Goal: Task Accomplishment & Management: Manage account settings

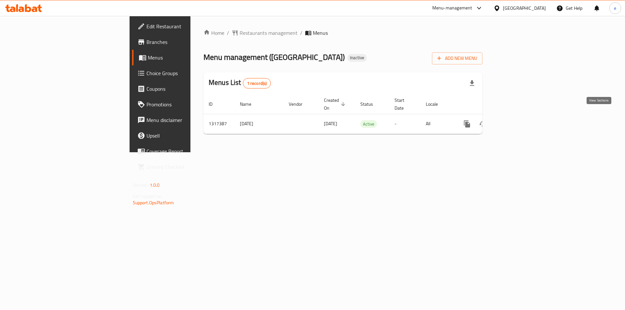
click at [518, 120] on icon "enhanced table" at bounding box center [514, 124] width 8 height 8
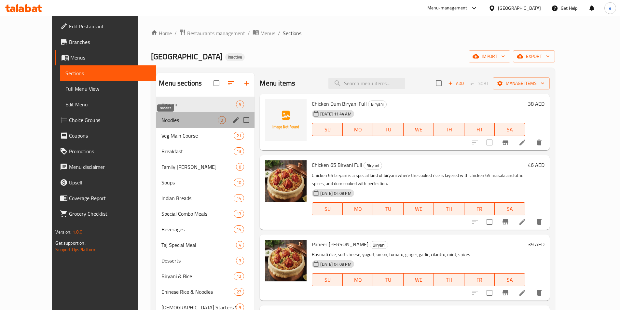
click at [167, 120] on span "Noodles" at bounding box center [189, 120] width 56 height 8
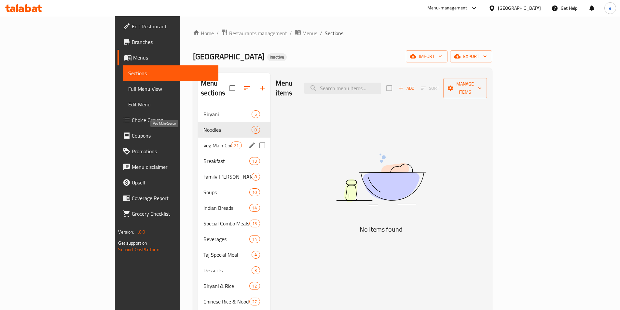
click at [198, 142] on div "Veg Main Course 21" at bounding box center [234, 146] width 72 height 16
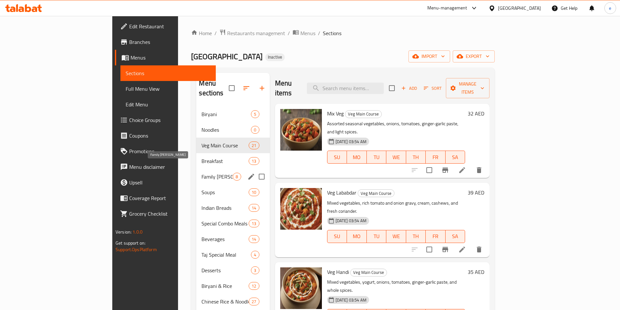
click at [202, 173] on span "Family Biryani Bucket" at bounding box center [217, 177] width 31 height 8
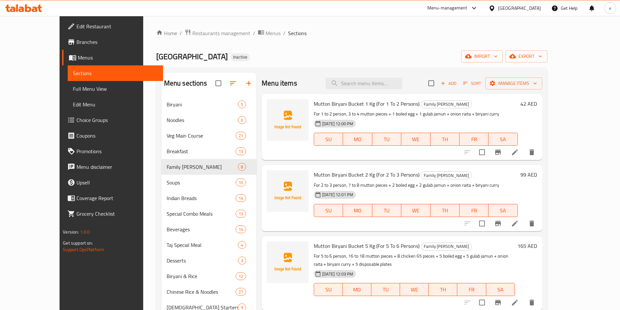
click at [73, 90] on span "Full Menu View" at bounding box center [115, 89] width 85 height 8
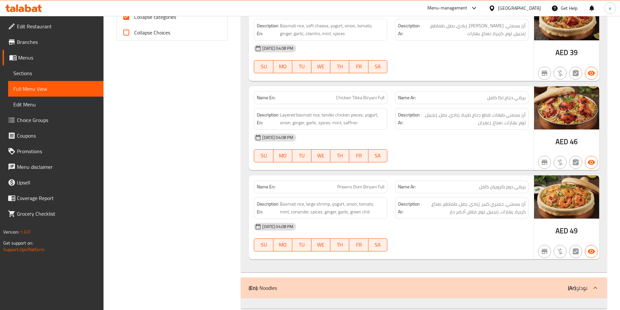
scroll to position [293, 0]
click at [589, 247] on icon "button" at bounding box center [592, 251] width 8 height 8
click at [588, 250] on icon "button" at bounding box center [592, 251] width 8 height 8
click at [591, 254] on icon "button" at bounding box center [592, 251] width 8 height 8
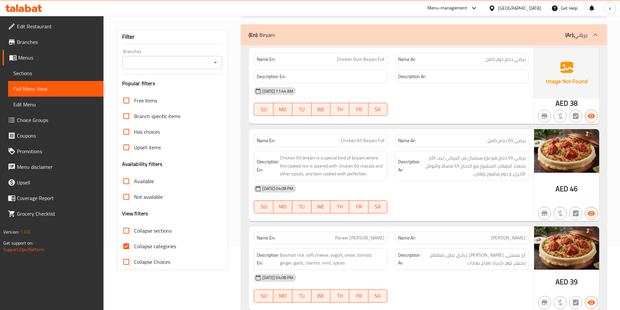
scroll to position [0, 0]
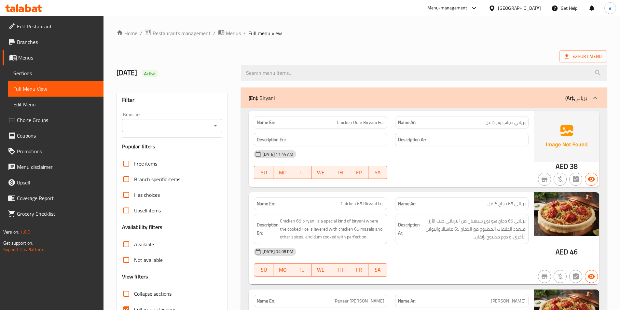
click at [38, 74] on span "Sections" at bounding box center [55, 73] width 85 height 8
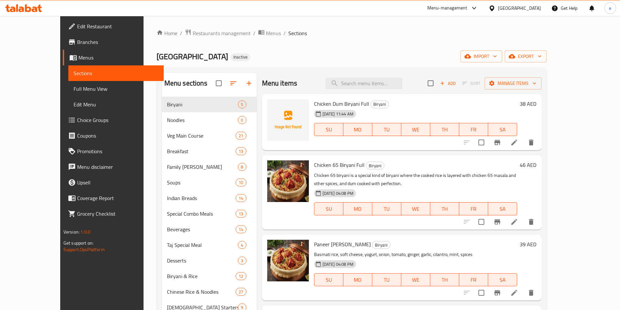
click at [461, 113] on div "15-10-2025 11:44 AM SU MO TU WE TH FR SA" at bounding box center [416, 124] width 209 height 35
click at [518, 141] on icon at bounding box center [515, 143] width 8 height 8
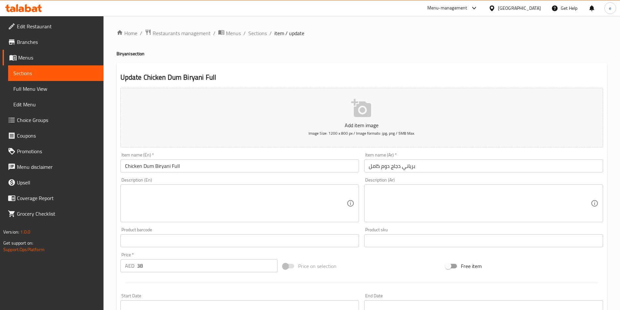
scroll to position [150, 0]
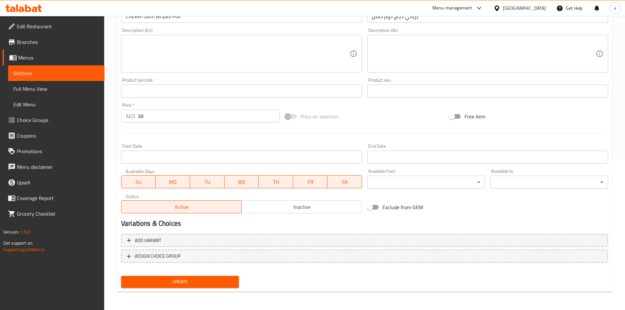
click at [477, 161] on body "​ Menu-management United Arab Emirates Get Help e Edit Restaurant Branches Menu…" at bounding box center [312, 13] width 625 height 294
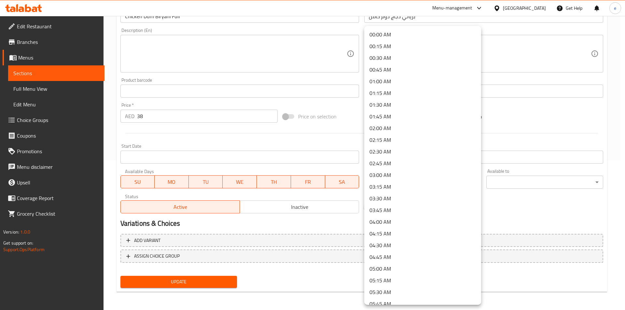
click at [512, 201] on div at bounding box center [312, 155] width 625 height 310
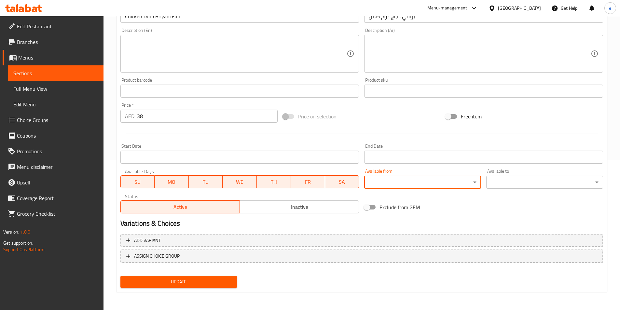
click at [446, 161] on body "​ Menu-management United Arab Emirates Get Help e Edit Restaurant Branches Menu…" at bounding box center [310, 13] width 620 height 294
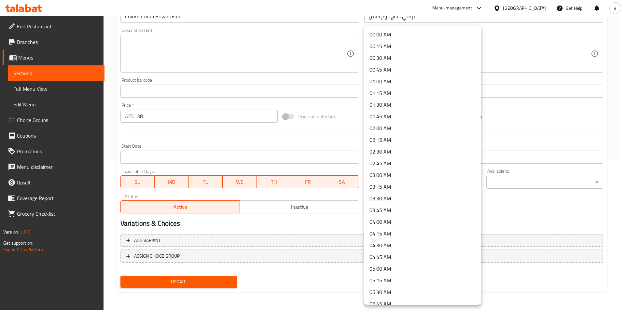
click at [507, 203] on div at bounding box center [312, 155] width 625 height 310
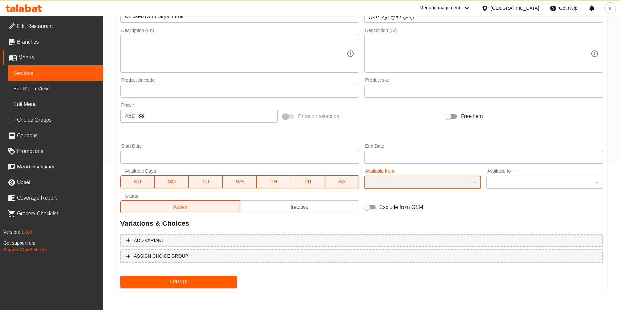
scroll to position [146, 0]
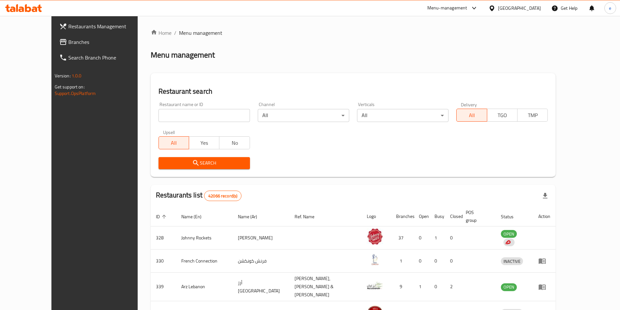
click at [68, 41] on span "Branches" at bounding box center [108, 42] width 81 height 8
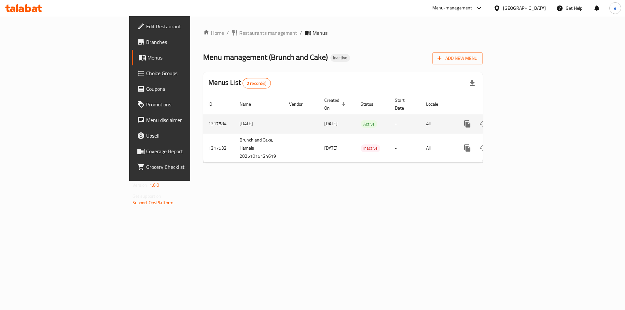
click at [517, 121] on icon "enhanced table" at bounding box center [514, 124] width 6 height 6
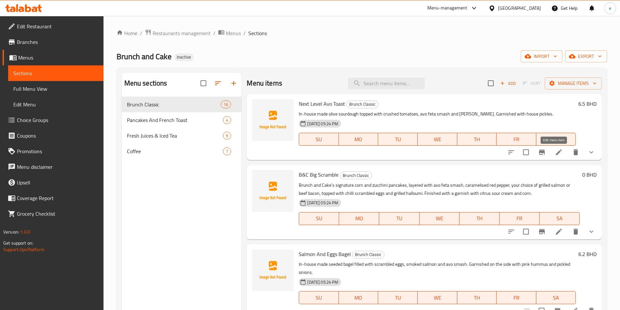
click at [557, 153] on icon at bounding box center [559, 152] width 8 height 8
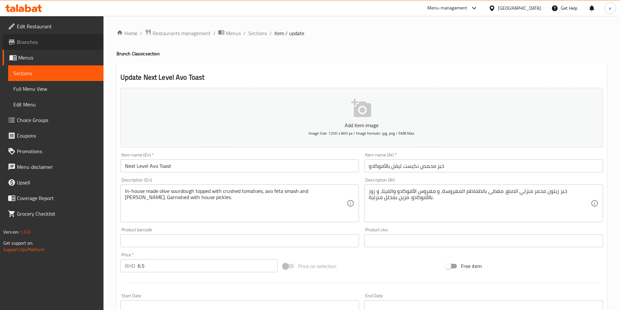
click at [29, 43] on span "Branches" at bounding box center [57, 42] width 81 height 8
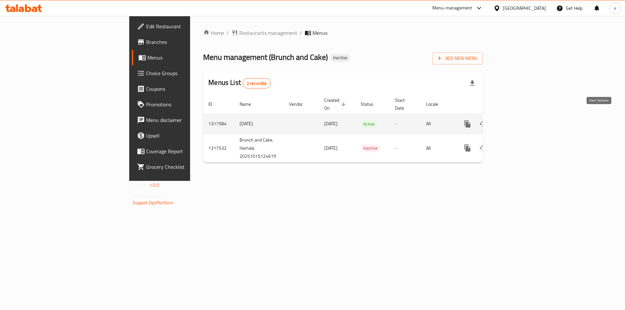
click at [518, 120] on icon "enhanced table" at bounding box center [515, 124] width 8 height 8
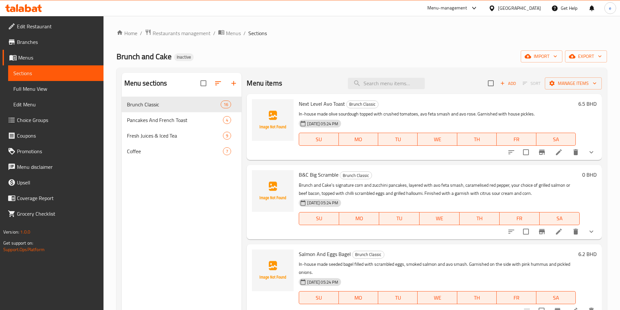
click at [31, 86] on span "Full Menu View" at bounding box center [55, 89] width 85 height 8
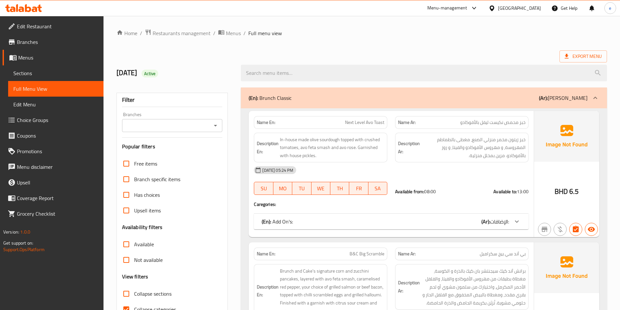
scroll to position [163, 0]
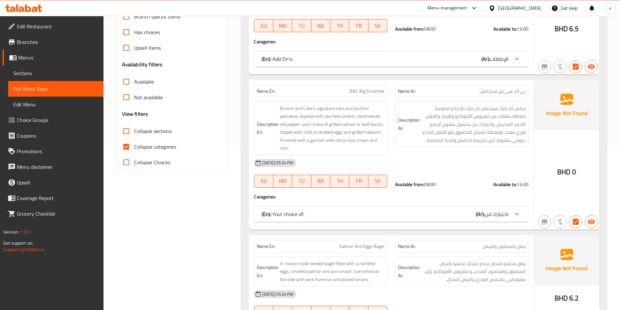
click at [130, 159] on input "Collapse Choices" at bounding box center [127, 163] width 16 height 16
checkbox input "true"
click at [126, 149] on input "Collapse categories" at bounding box center [127, 147] width 16 height 16
checkbox input "false"
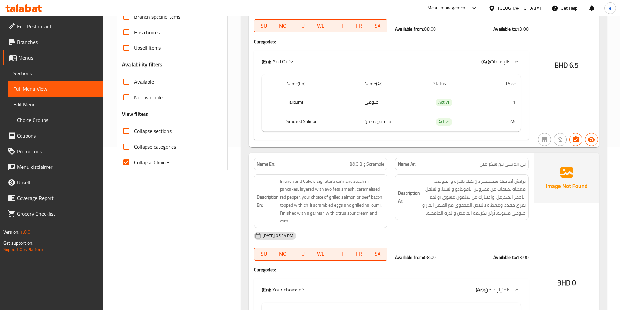
click at [142, 165] on span "Collapse Choices" at bounding box center [152, 163] width 36 height 8
click at [134, 165] on input "Collapse Choices" at bounding box center [127, 163] width 16 height 16
checkbox input "false"
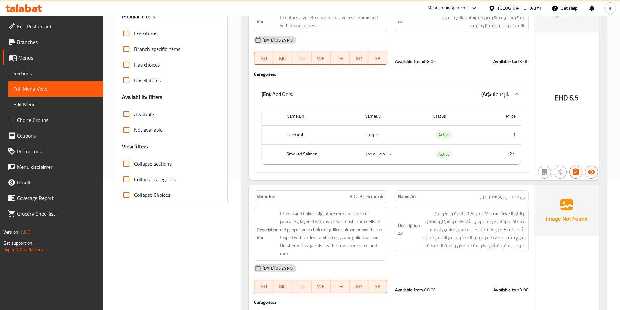
click at [573, 117] on div "BHD 6.5" at bounding box center [566, 80] width 65 height 199
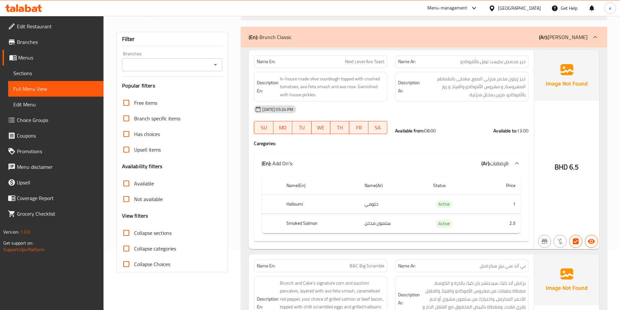
scroll to position [0, 0]
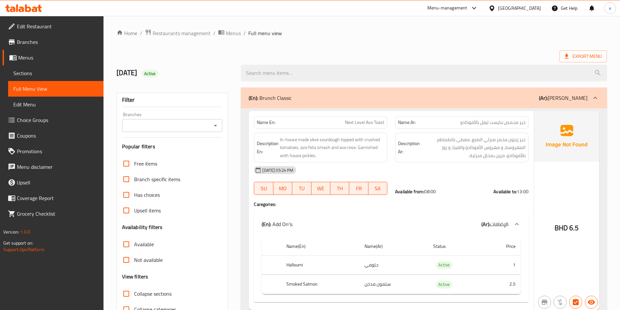
click at [337, 99] on div "(En): Brunch Classic (Ar): [PERSON_NAME]" at bounding box center [418, 98] width 339 height 8
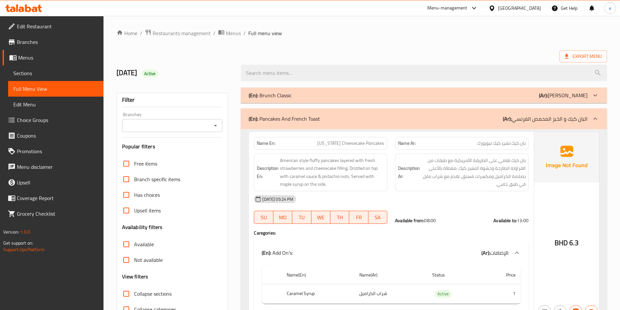
click at [338, 94] on div "(En): Brunch Classic (Ar): [PERSON_NAME]" at bounding box center [418, 95] width 339 height 8
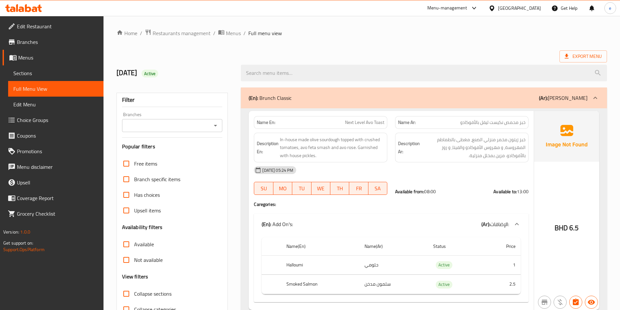
click at [37, 69] on span "Sections" at bounding box center [55, 73] width 85 height 8
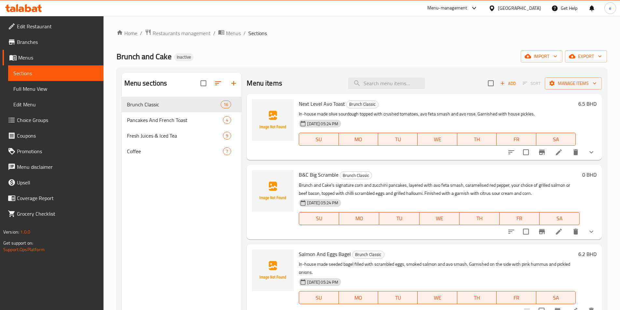
click at [558, 154] on icon at bounding box center [559, 152] width 8 height 8
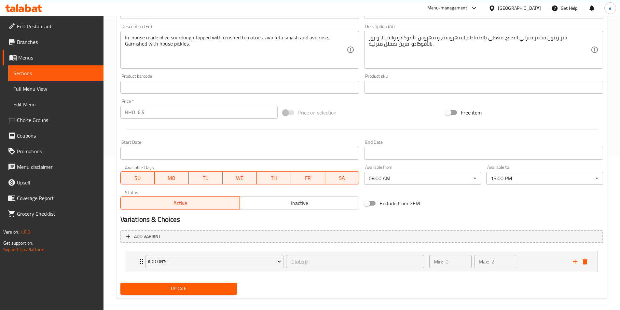
scroll to position [161, 0]
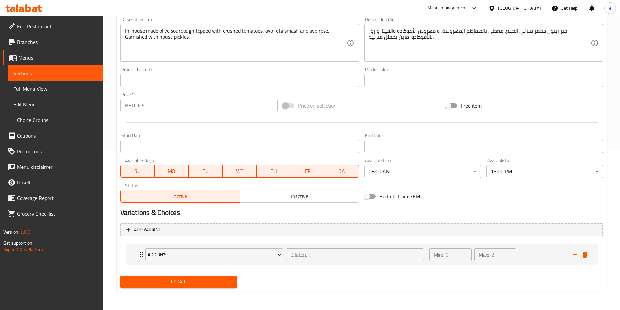
click at [33, 70] on span "Sections" at bounding box center [55, 73] width 85 height 8
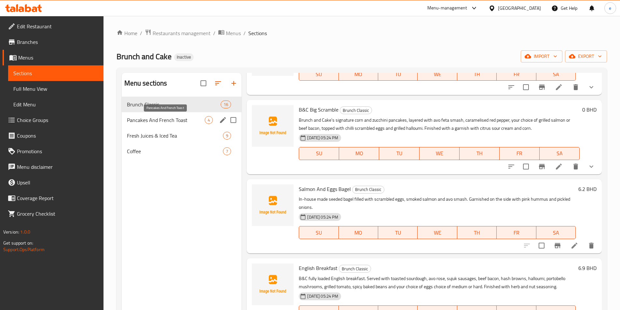
click at [154, 122] on span "Pancakes And French Toast" at bounding box center [166, 120] width 78 height 8
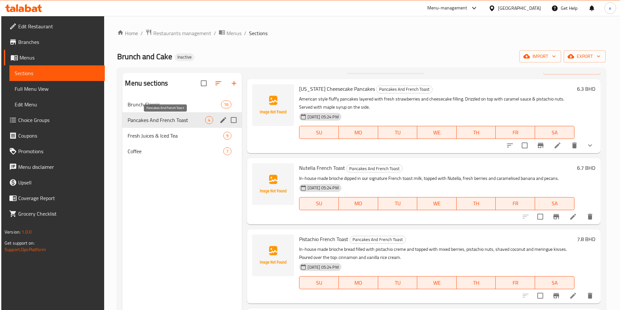
scroll to position [15, 0]
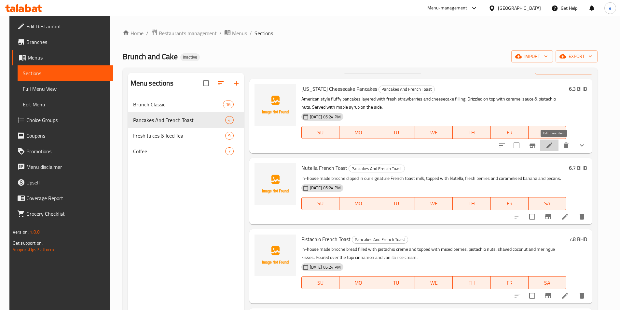
click at [553, 147] on icon at bounding box center [550, 146] width 8 height 8
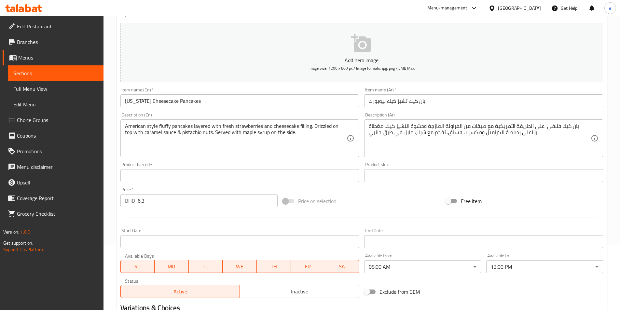
scroll to position [130, 0]
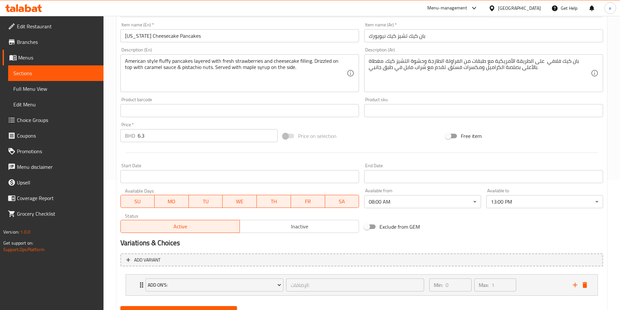
click at [48, 71] on span "Sections" at bounding box center [55, 73] width 85 height 8
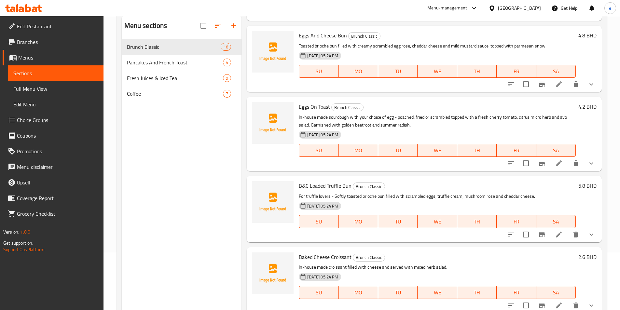
scroll to position [26, 0]
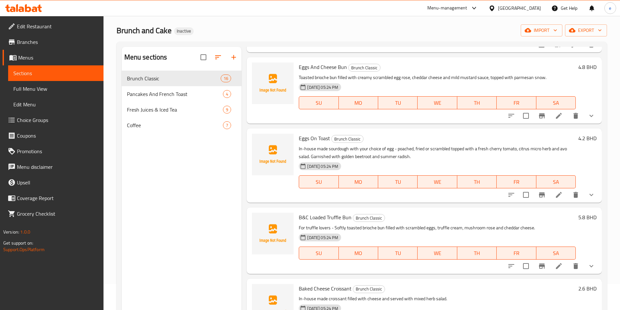
click at [40, 86] on span "Full Menu View" at bounding box center [55, 89] width 85 height 8
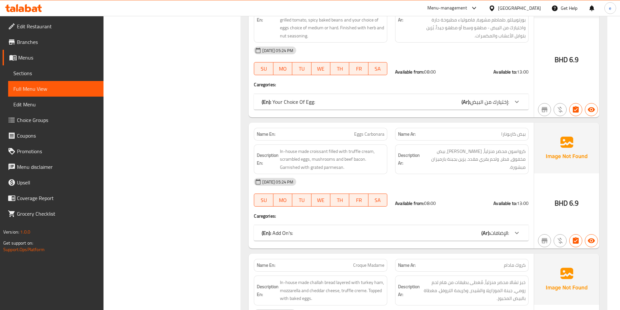
scroll to position [547, 0]
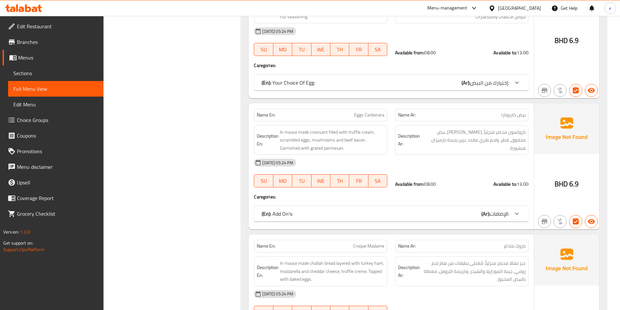
click at [509, 211] on span "الإضافات:" at bounding box center [499, 214] width 19 height 10
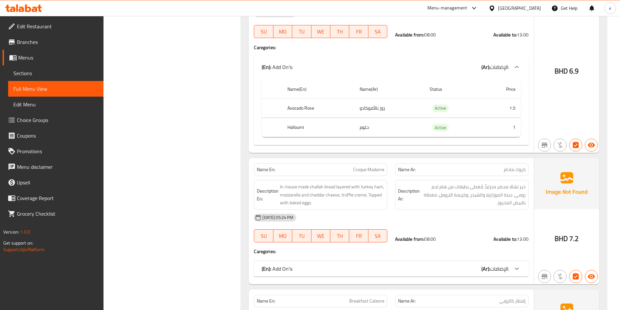
scroll to position [742, 0]
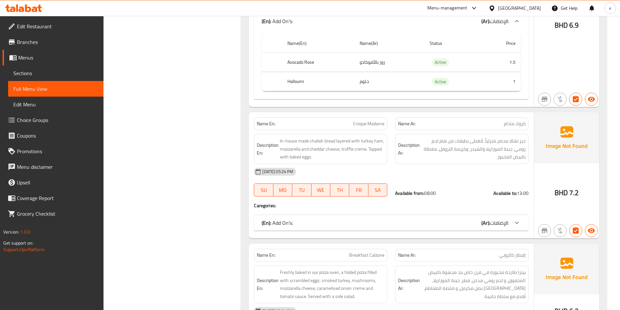
click at [498, 230] on div "(En): Add On's: (Ar): الإضافات:" at bounding box center [391, 223] width 275 height 16
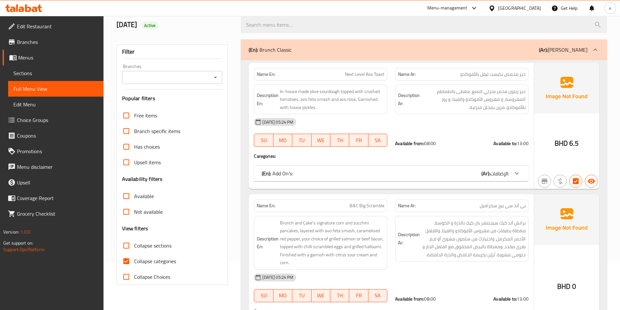
scroll to position [130, 0]
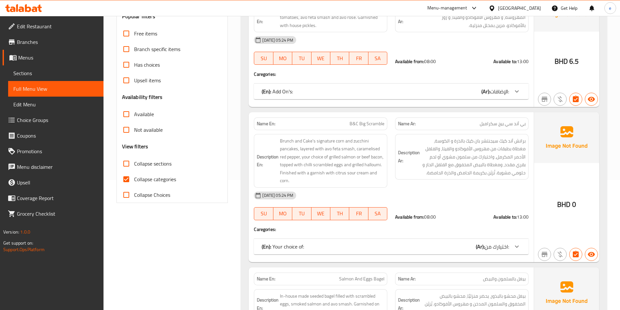
click at [483, 250] on b "(Ar):" at bounding box center [480, 247] width 9 height 10
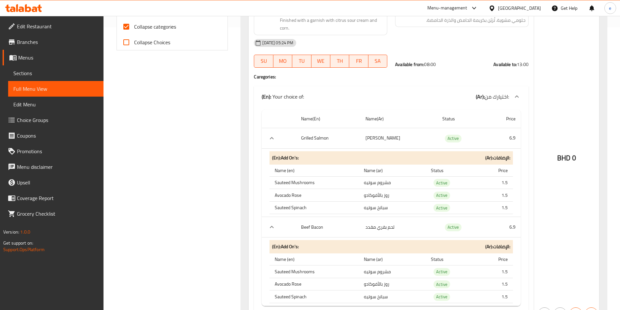
scroll to position [293, 0]
